Goal: Task Accomplishment & Management: Manage account settings

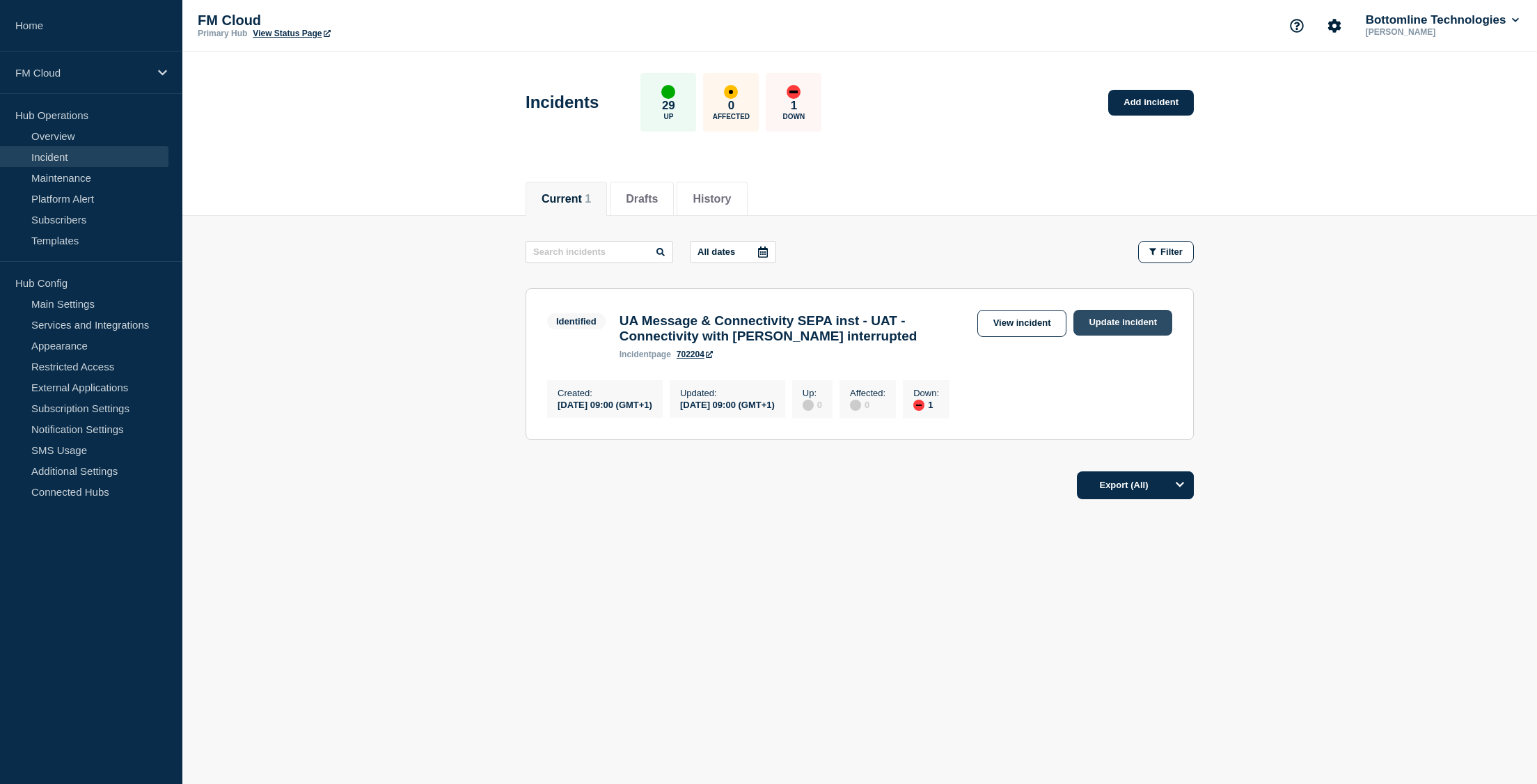
click at [1115, 314] on link "Update incident" at bounding box center [1123, 322] width 99 height 26
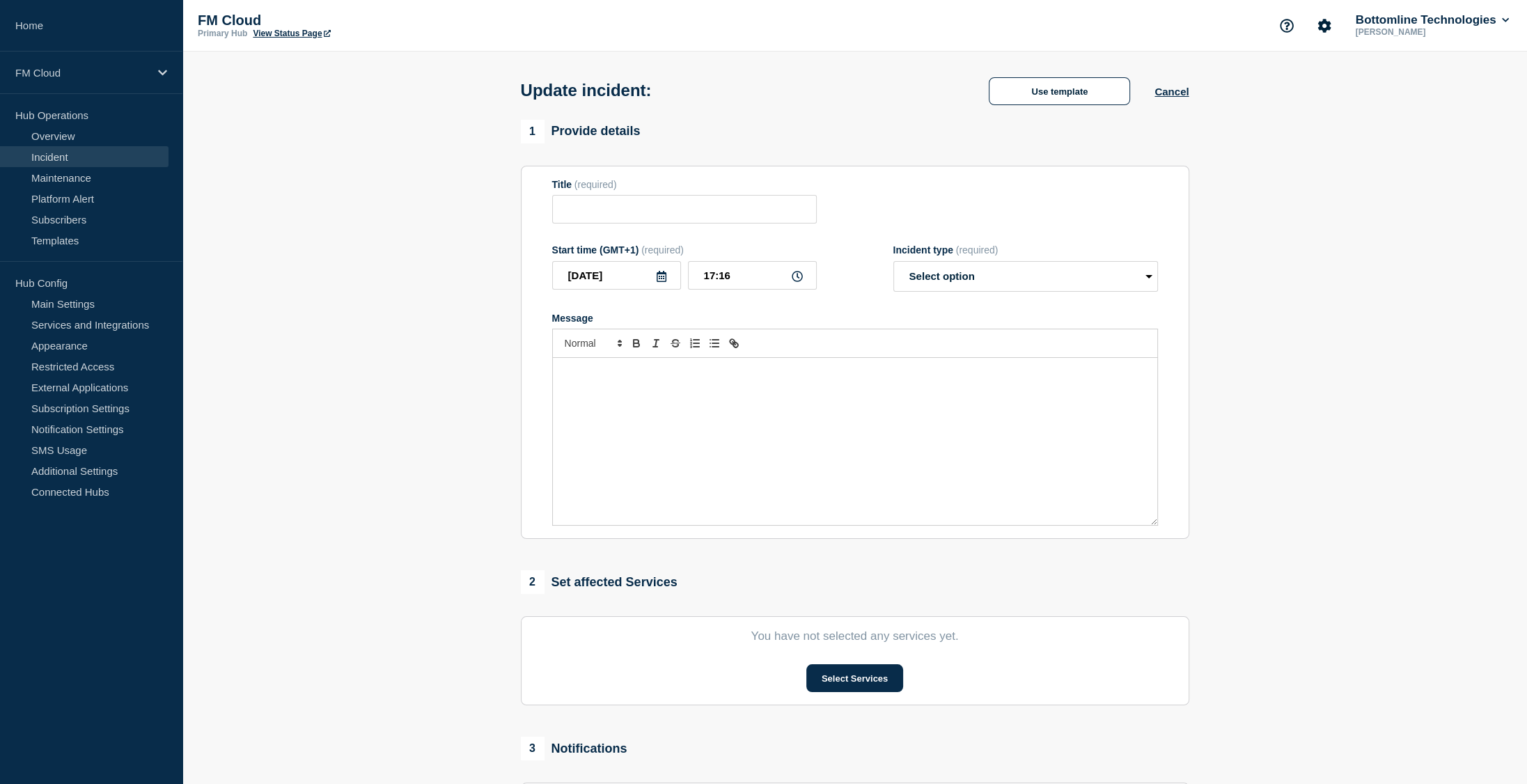
type input "UA Message & Connectivity SEPA inst - UAT - Connectivity with SWIFT interrupted"
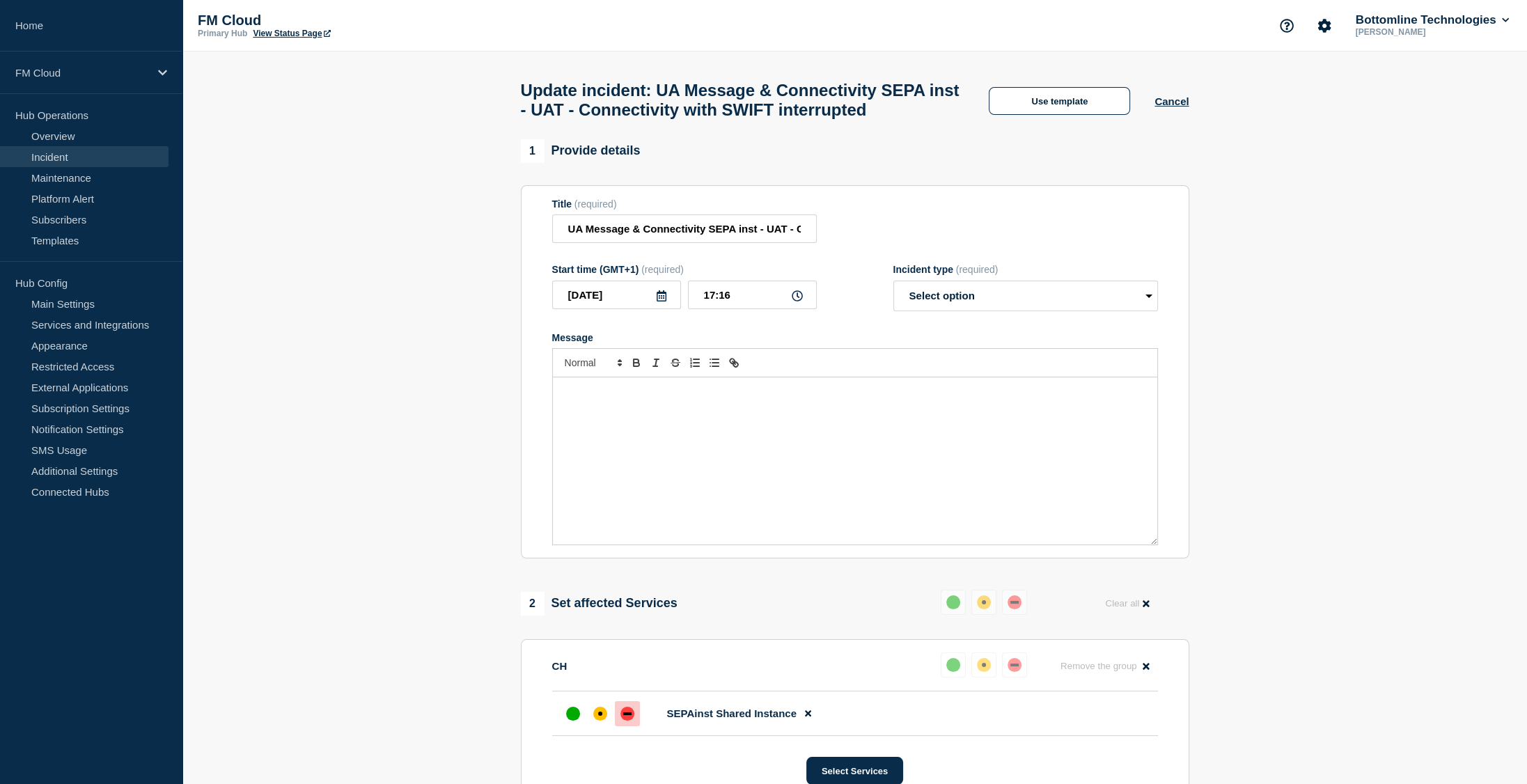
click at [1078, 101] on div "Use template Cancel" at bounding box center [1076, 100] width 224 height 29
click at [1073, 112] on button "Use template" at bounding box center [1060, 101] width 142 height 28
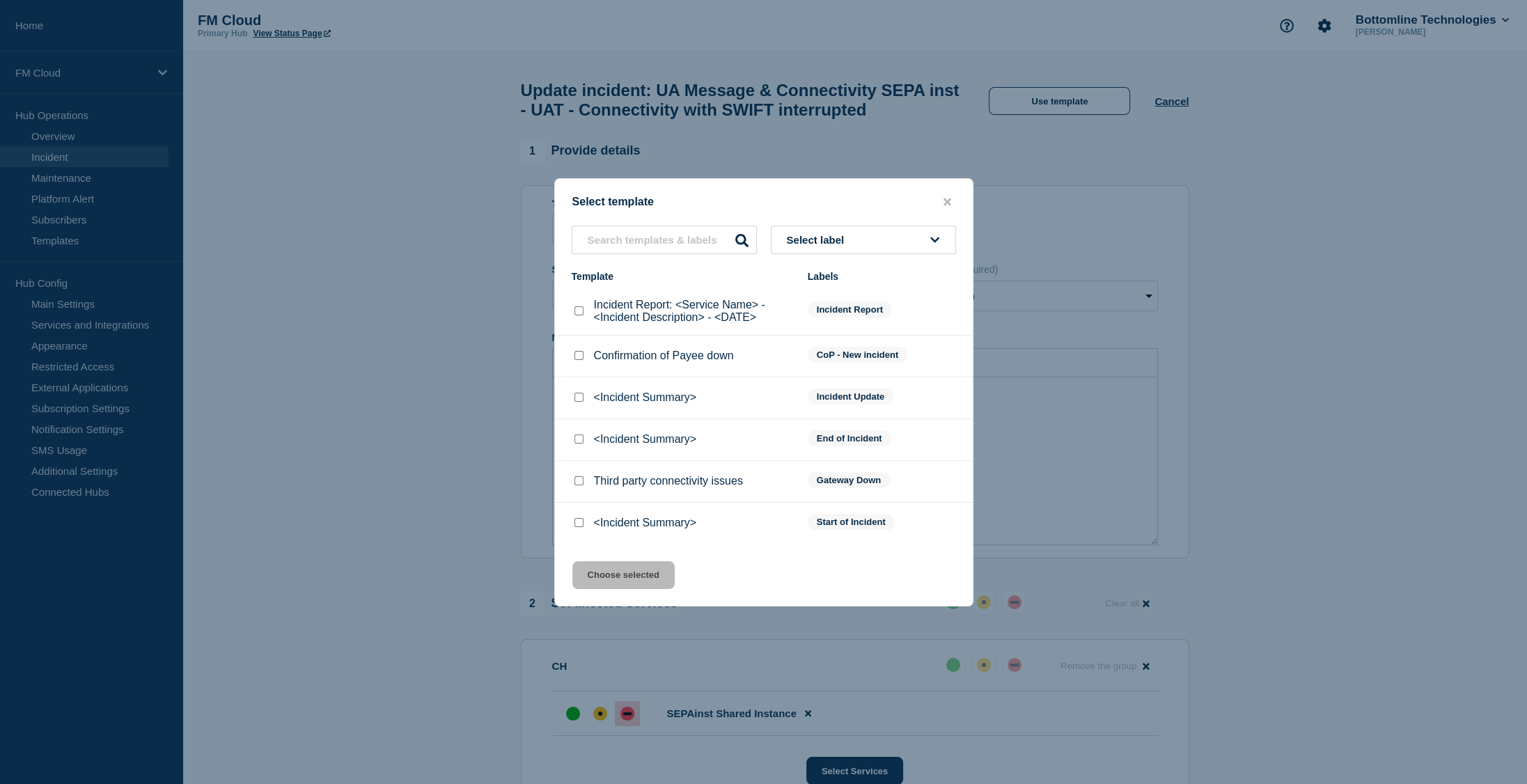
click at [579, 398] on input "<Incident Summary> checkbox" at bounding box center [579, 397] width 9 height 9
checkbox input "true"
click at [644, 589] on button "Choose selected" at bounding box center [623, 574] width 102 height 28
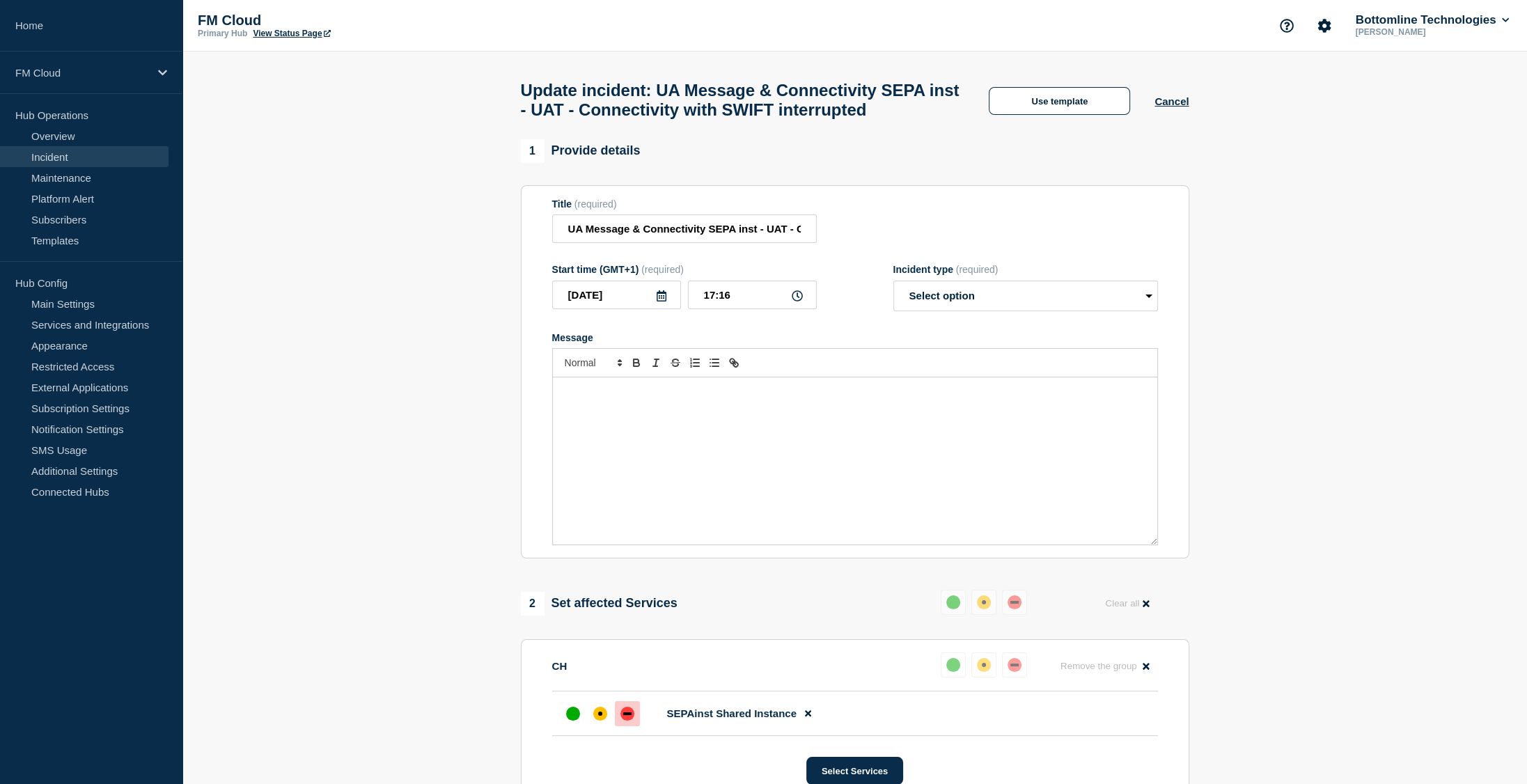
select select "investigating"
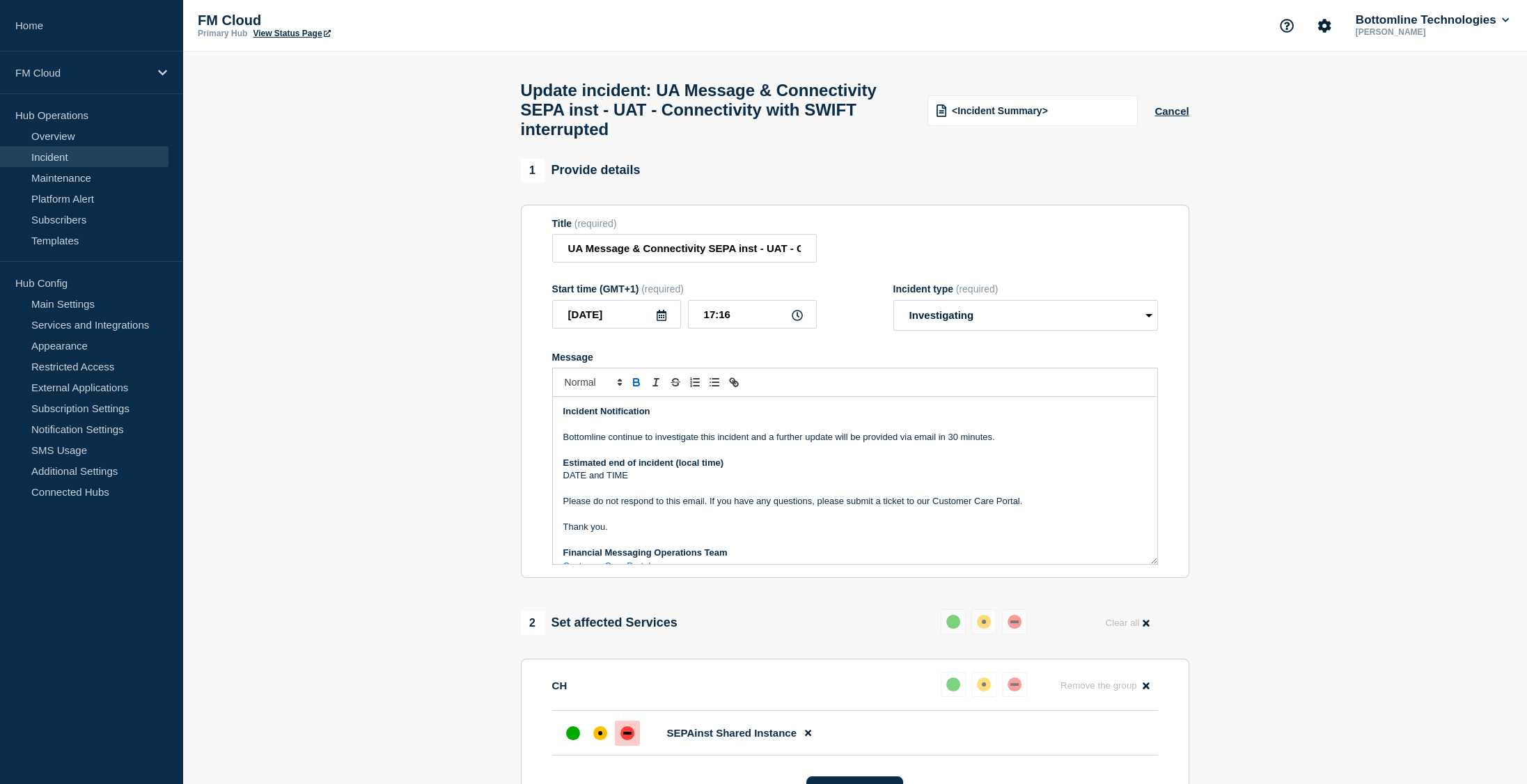
click at [607, 443] on p "Bottomline continue to investigate this incident and a further update will be p…" at bounding box center [855, 437] width 583 height 13
click at [708, 443] on p "Bottomline continue to investigate this incident and a further update will be p…" at bounding box center [855, 437] width 583 height 13
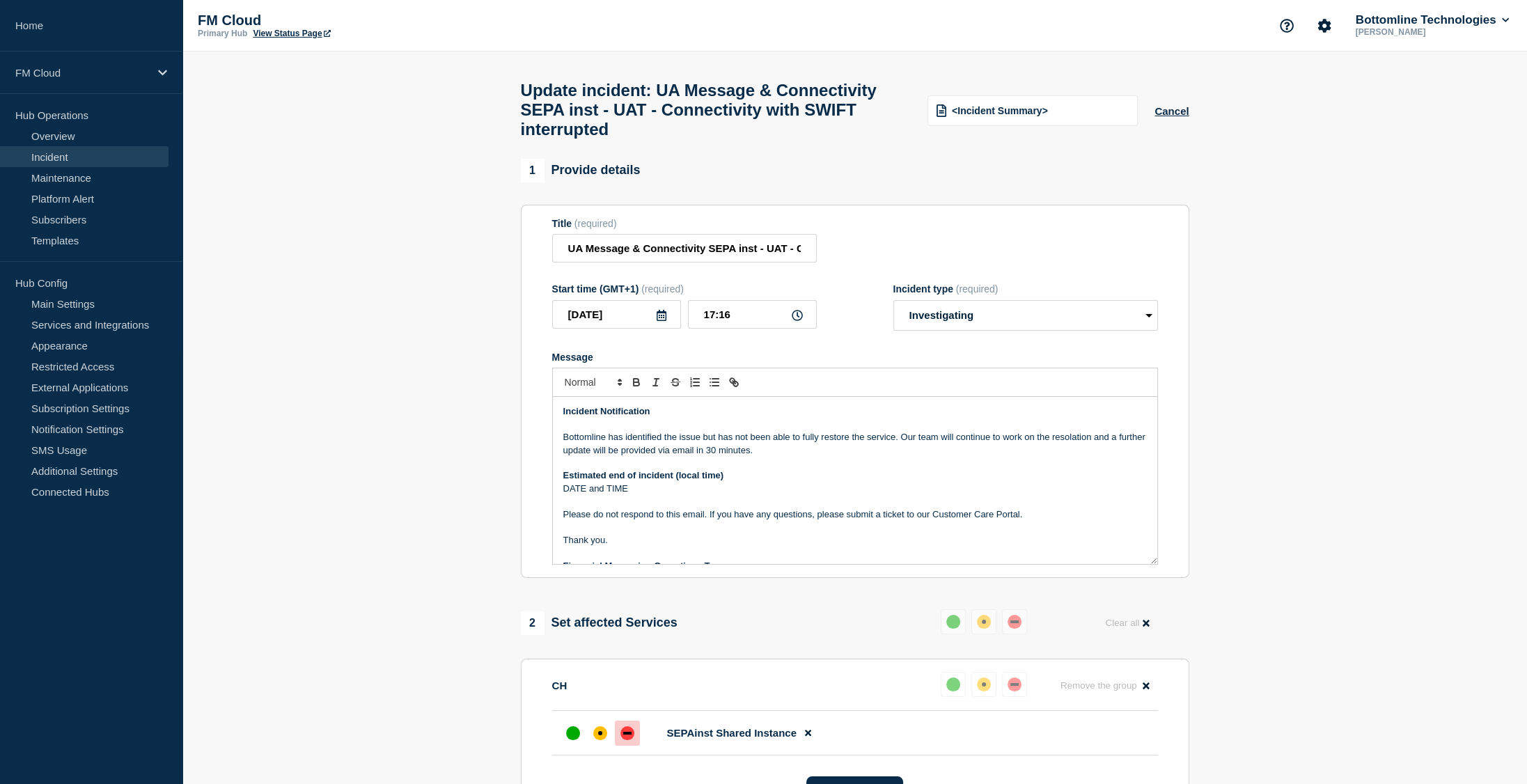
click at [692, 457] on p "Bottomline has identified the issue but has not been able to fully restore the …" at bounding box center [855, 444] width 583 height 26
drag, startPoint x: 692, startPoint y: 462, endPoint x: 768, endPoint y: 458, distance: 76.1
click at [768, 457] on p "Bottomline has identified the issue but has not been able to fully restore the …" at bounding box center [855, 444] width 583 height 26
drag, startPoint x: 773, startPoint y: 462, endPoint x: 524, endPoint y: 410, distance: 254.4
click at [524, 410] on section "Title (required) UA Message & Connectivity SEPA inst - UAT - Connectivity with …" at bounding box center [855, 391] width 668 height 374
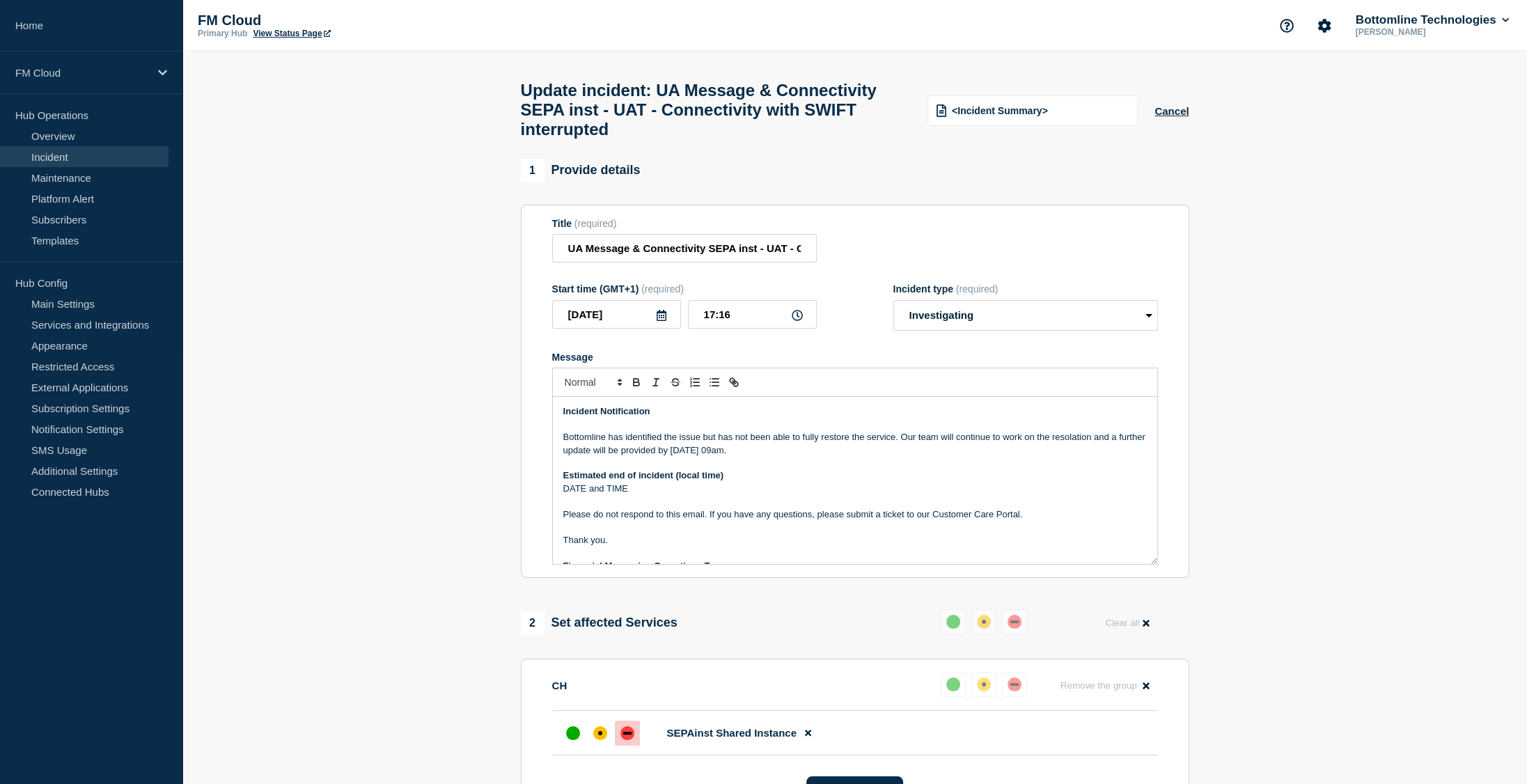
copy div "Incident Notification Bottomline has identified the issue but has not been able…"
click at [1111, 418] on p "Incident Notification" at bounding box center [855, 411] width 583 height 13
click at [651, 495] on p "DATE and TIME" at bounding box center [855, 488] width 583 height 13
click at [753, 469] on p "Message" at bounding box center [855, 463] width 583 height 13
drag, startPoint x: 771, startPoint y: 463, endPoint x: 448, endPoint y: 398, distance: 329.5
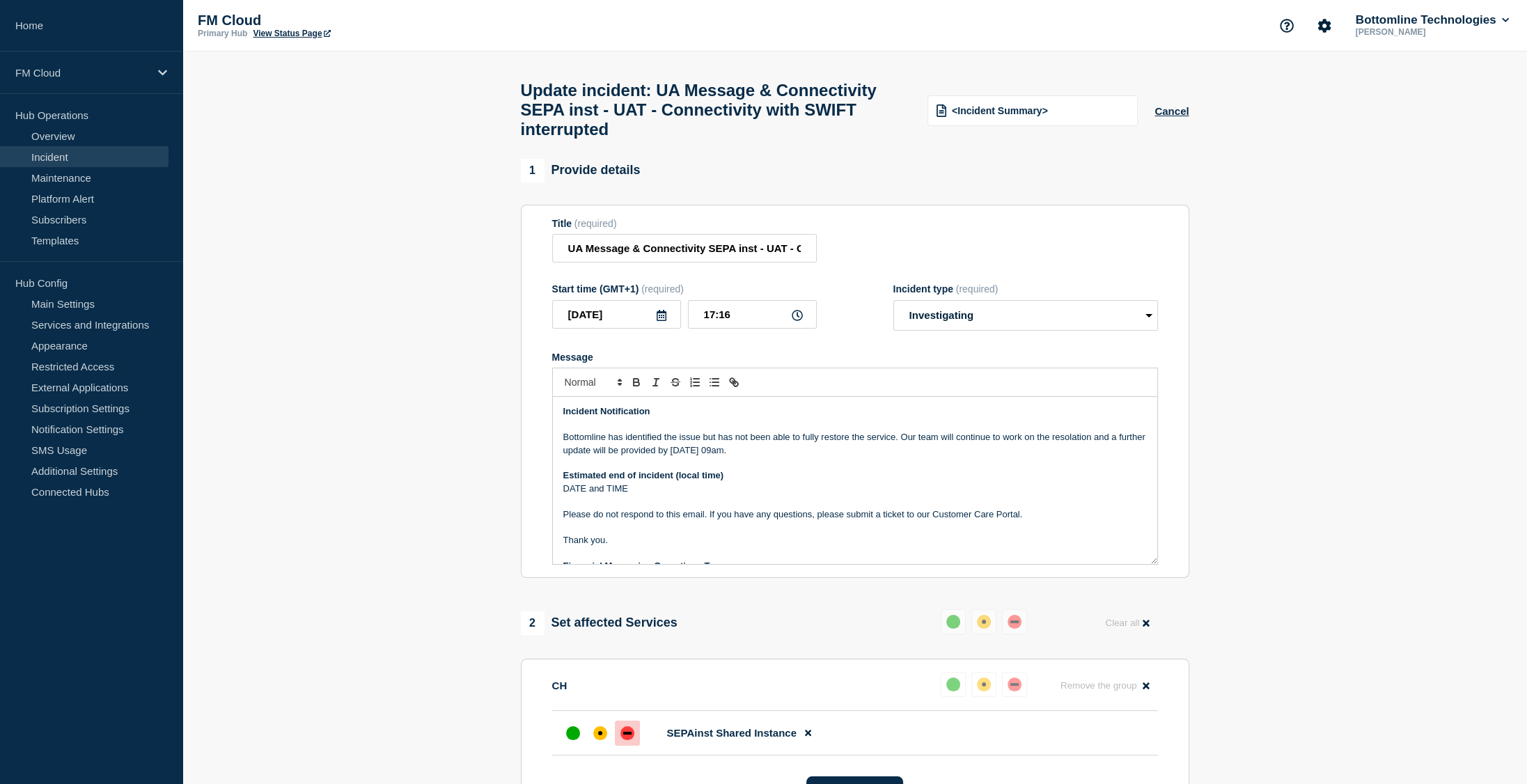
click at [447, 400] on section "1 Provide details Title (required) UA Message & Connectivity SEPA inst - UAT - …" at bounding box center [854, 649] width 1345 height 983
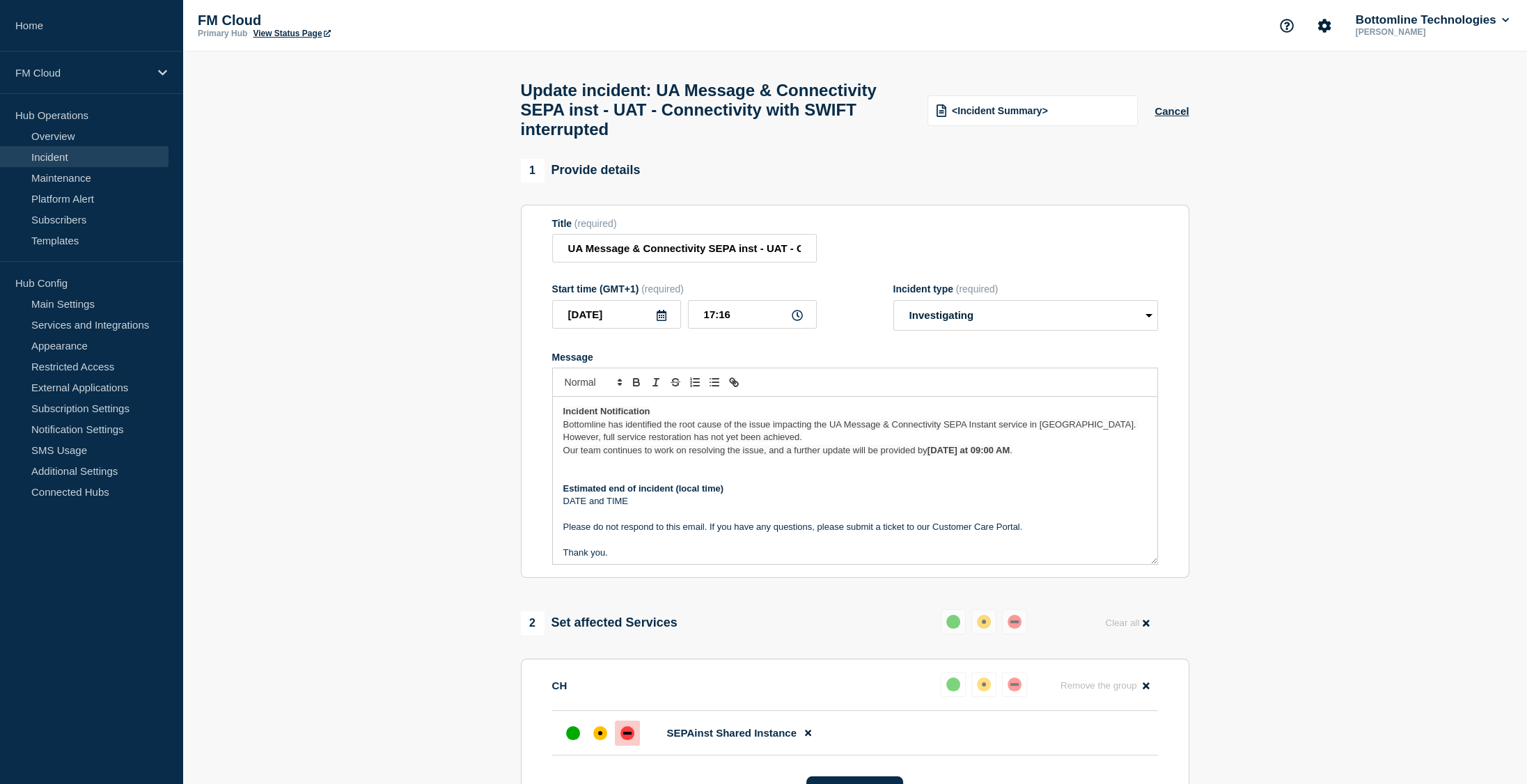
click at [662, 418] on p "Incident Notification" at bounding box center [855, 411] width 583 height 13
click at [619, 416] on strong "Incident Notification" at bounding box center [607, 411] width 87 height 10
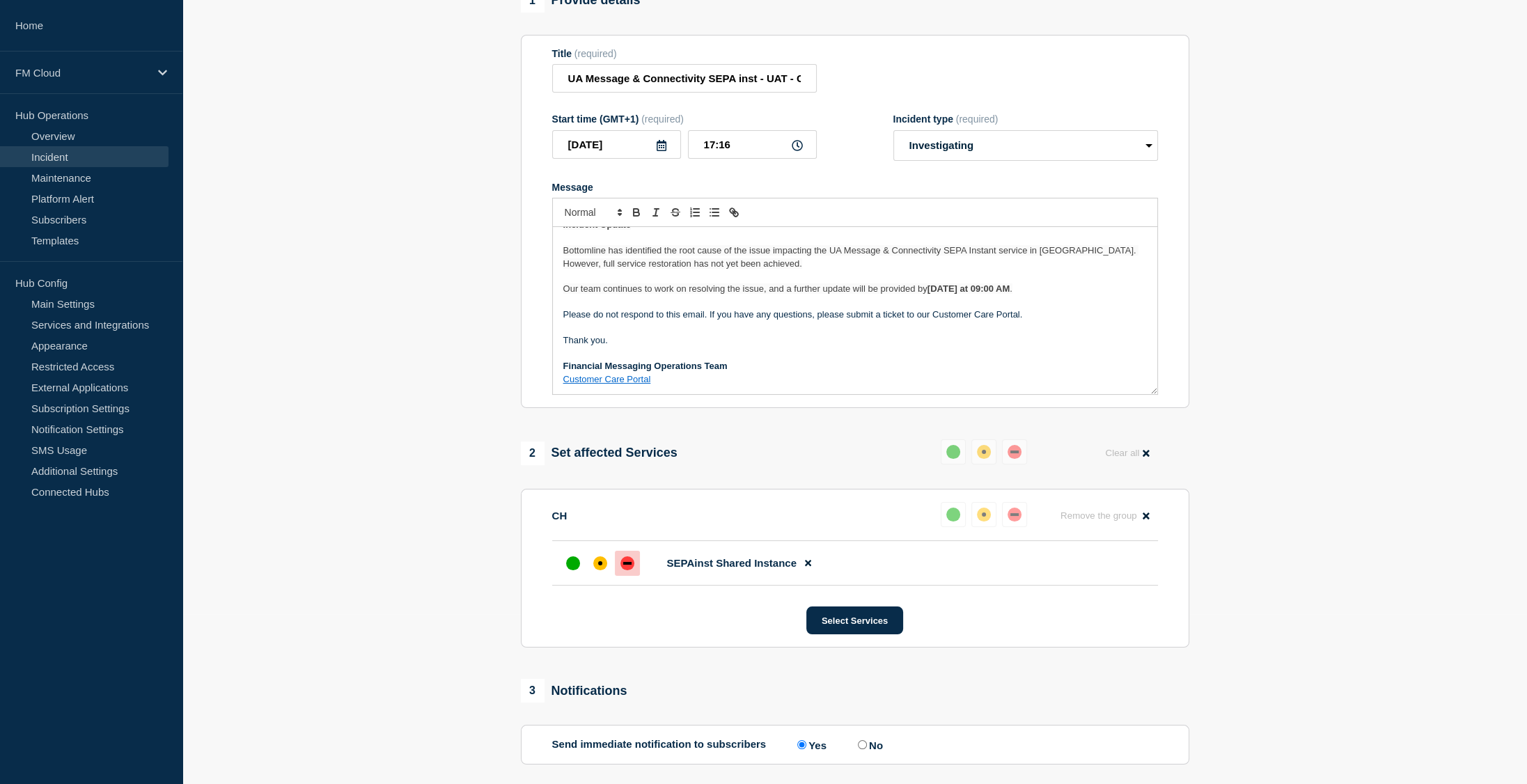
scroll to position [395, 0]
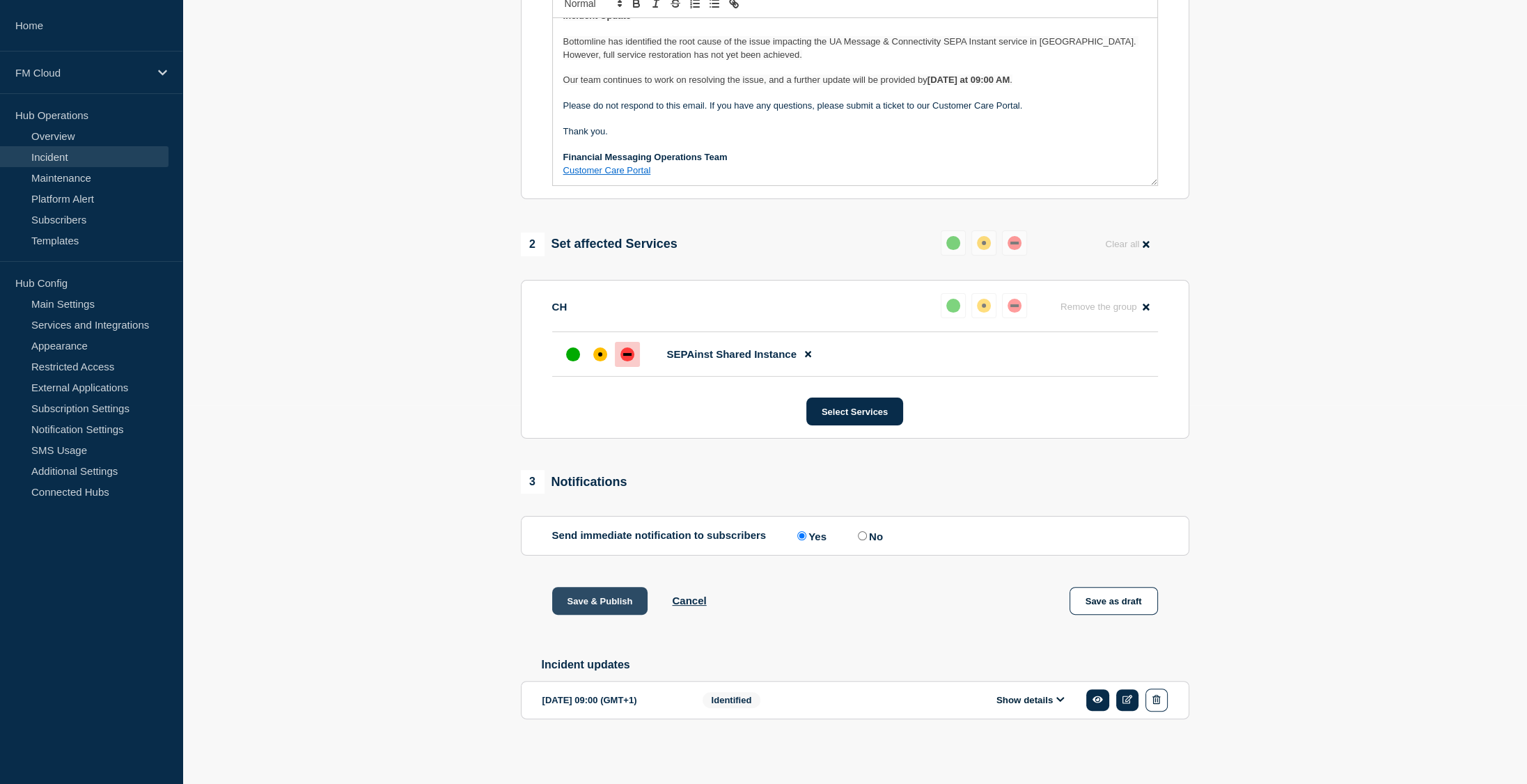
click at [624, 602] on button "Save & Publish" at bounding box center [600, 601] width 96 height 28
